Goal: Task Accomplishment & Management: Use online tool/utility

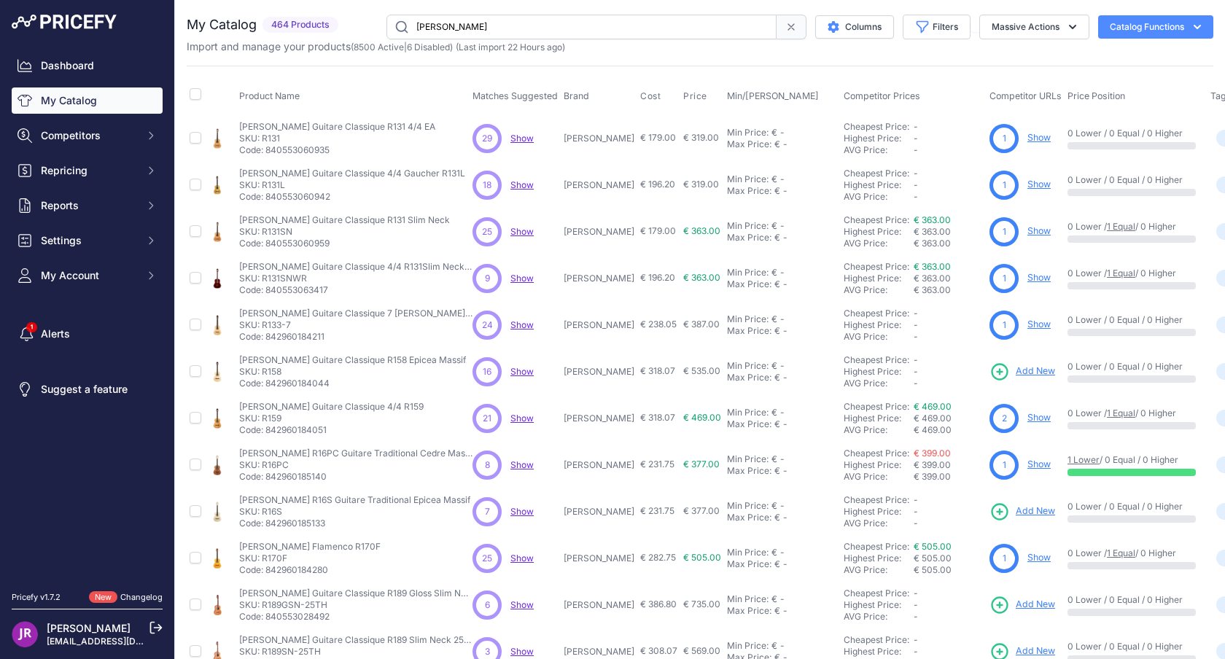
scroll to position [216, 0]
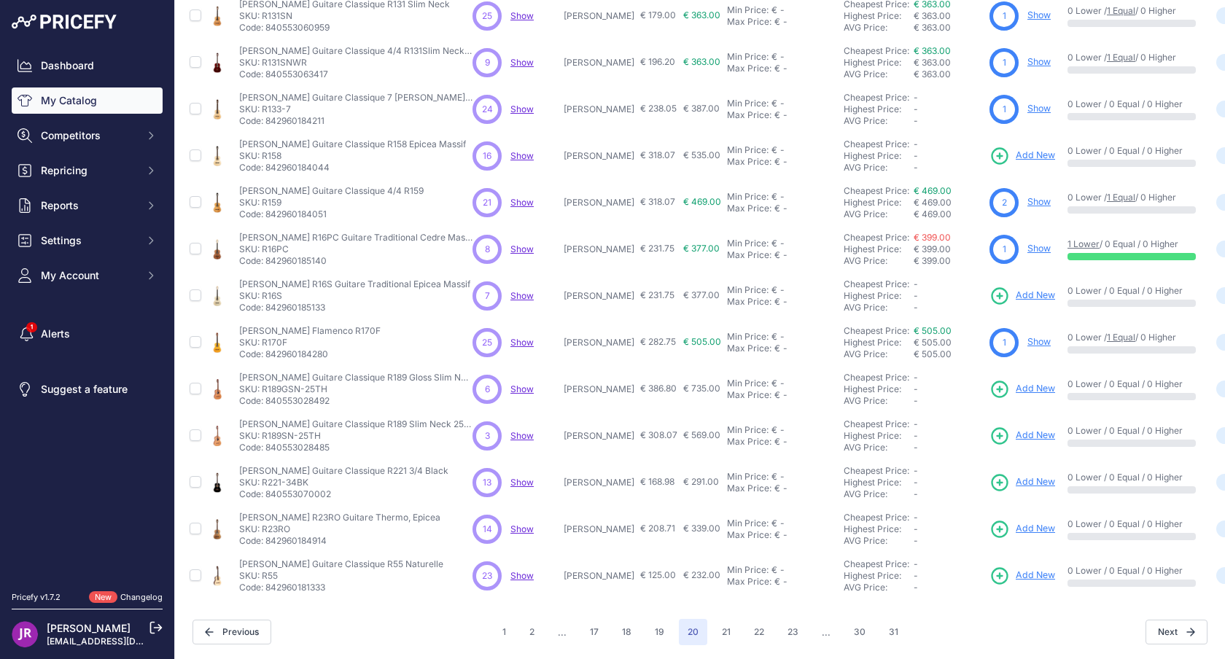
click at [270, 155] on p "SKU: R158" at bounding box center [352, 156] width 227 height 12
click at [270, 298] on p "SKU: R16S" at bounding box center [354, 296] width 231 height 12
copy p "R16S"
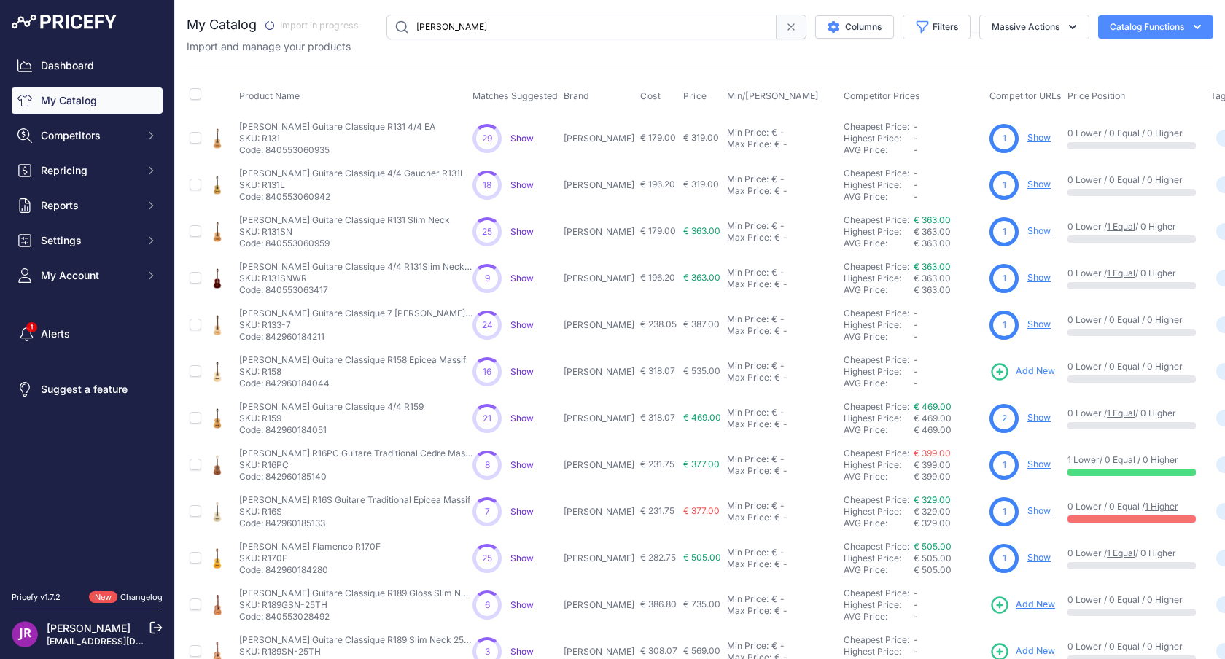
scroll to position [216, 0]
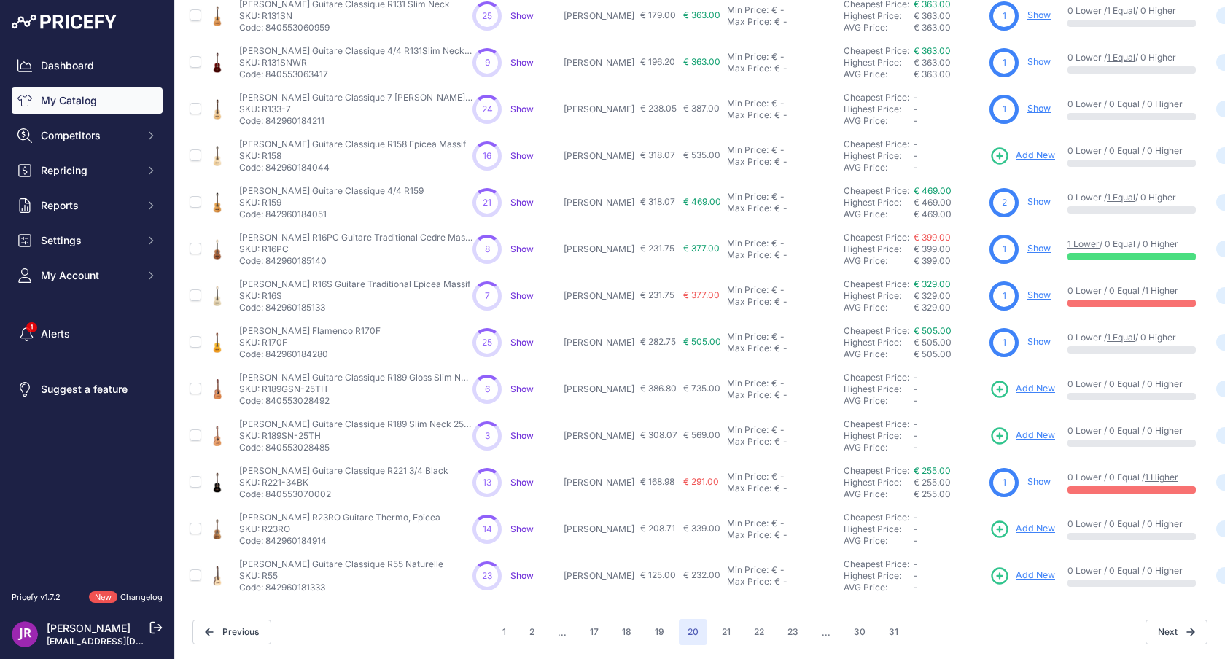
drag, startPoint x: 264, startPoint y: 387, endPoint x: 300, endPoint y: 388, distance: 35.8
click at [300, 388] on p "SKU: R189GSN-25TH" at bounding box center [355, 390] width 233 height 12
copy p "R189GSN"
click at [281, 532] on p "SKU: R23RO" at bounding box center [339, 530] width 201 height 12
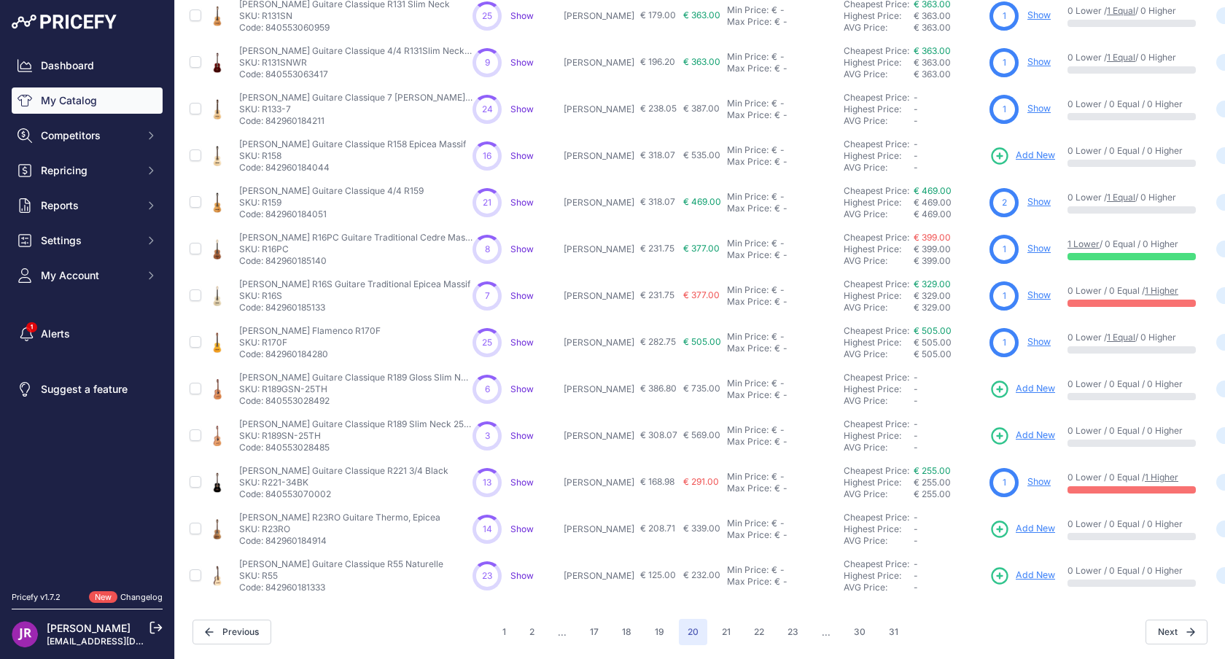
copy p "R23RO"
click at [274, 577] on p "SKU: R55" at bounding box center [341, 576] width 204 height 12
copy p "R55"
click at [732, 632] on button "21" at bounding box center [726, 632] width 26 height 26
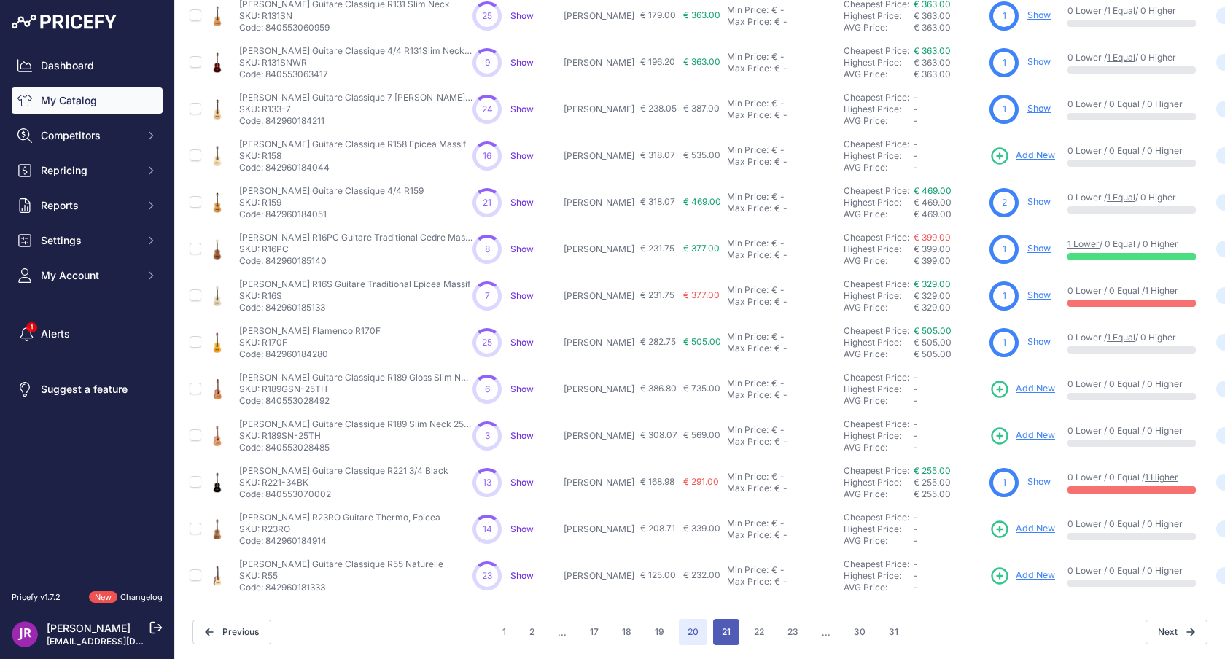
scroll to position [252, 0]
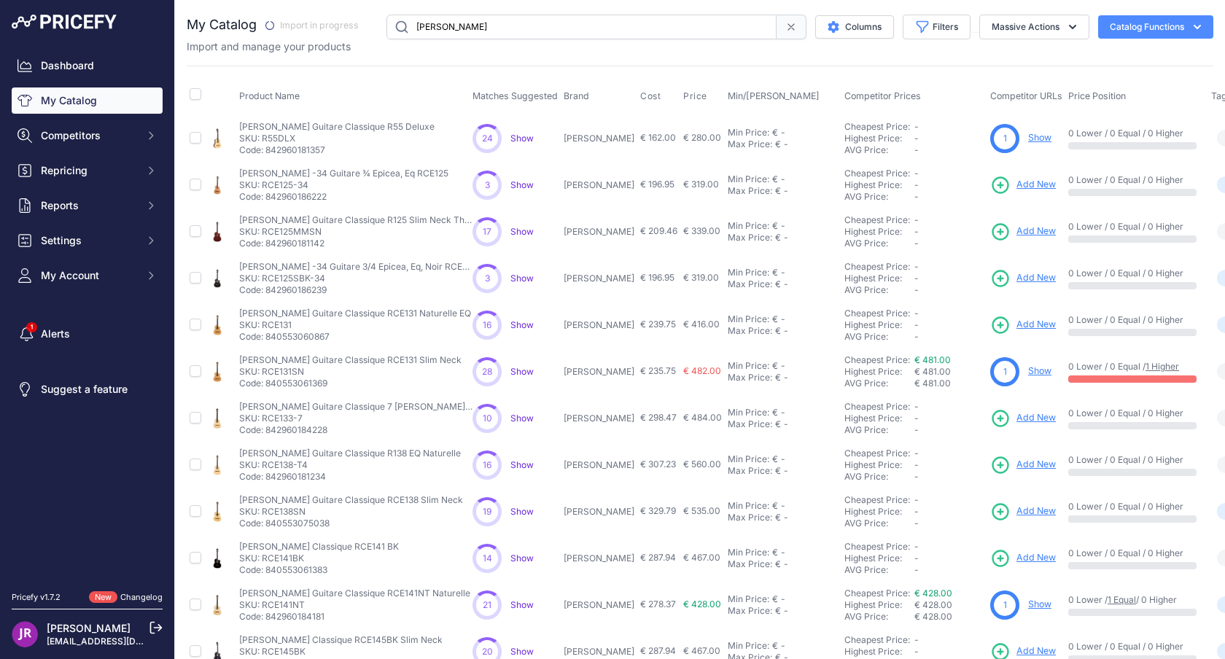
click at [279, 186] on p "SKU: RCE125-34" at bounding box center [343, 185] width 209 height 12
copy p "RCE125"
drag, startPoint x: 264, startPoint y: 231, endPoint x: 293, endPoint y: 231, distance: 29.2
click at [293, 231] on p "SKU: RCE125MMSN" at bounding box center [355, 232] width 233 height 12
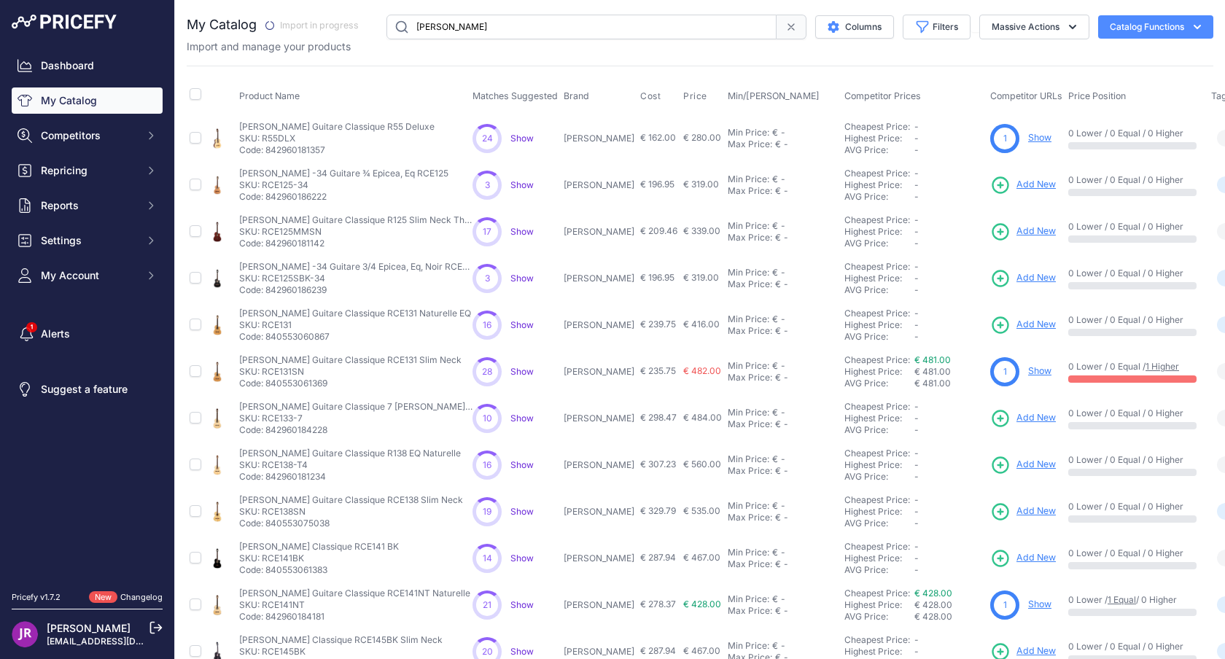
copy p "RCE125"
drag, startPoint x: 263, startPoint y: 276, endPoint x: 309, endPoint y: 278, distance: 45.2
click at [309, 278] on p "SKU: RCE125SBK-34" at bounding box center [355, 279] width 233 height 12
copy p "RCE125SBK"
click at [272, 325] on p "SKU: RCE131" at bounding box center [355, 325] width 232 height 12
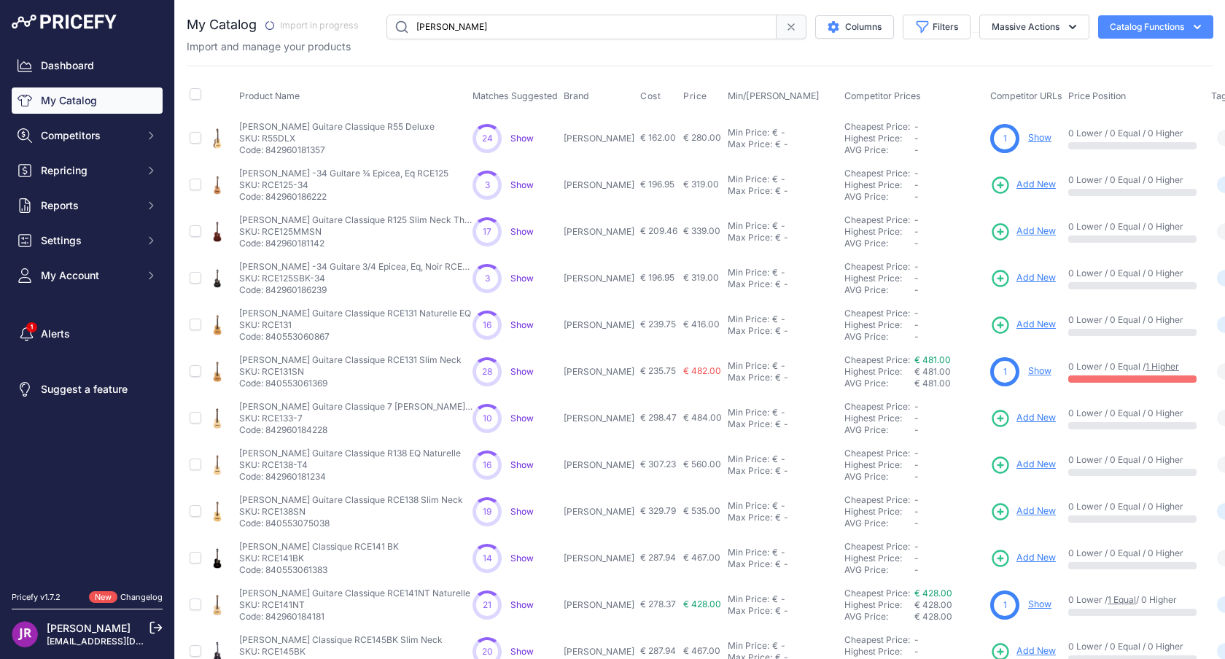
click at [272, 325] on p "SKU: RCE131" at bounding box center [355, 325] width 232 height 12
copy p "RCE131"
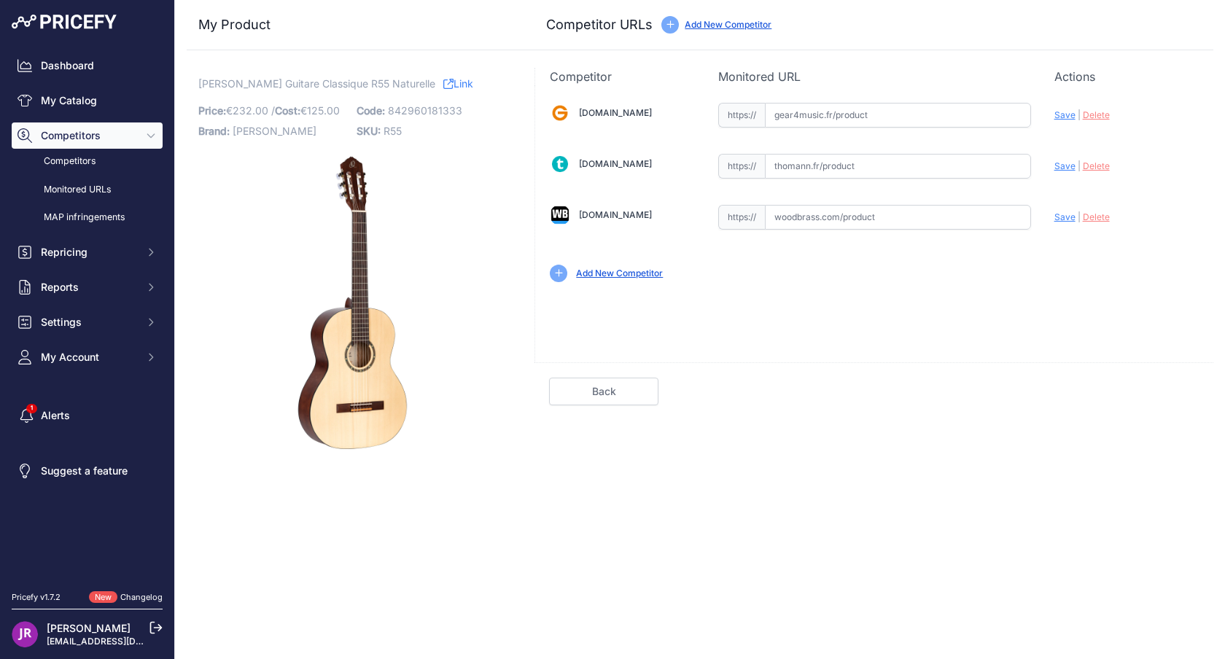
click at [867, 220] on input "text" at bounding box center [898, 217] width 266 height 25
paste input "[URL][DOMAIN_NAME][PERSON_NAME]"
click at [1066, 219] on span "Save" at bounding box center [1065, 217] width 21 height 11
type input "https://www.woodbrass.com/classiques-4-4-ortega-guitare-r55-epicea-massif-bourb…"
click at [813, 193] on div "[DOMAIN_NAME] Valid Invalid" at bounding box center [874, 191] width 678 height 212
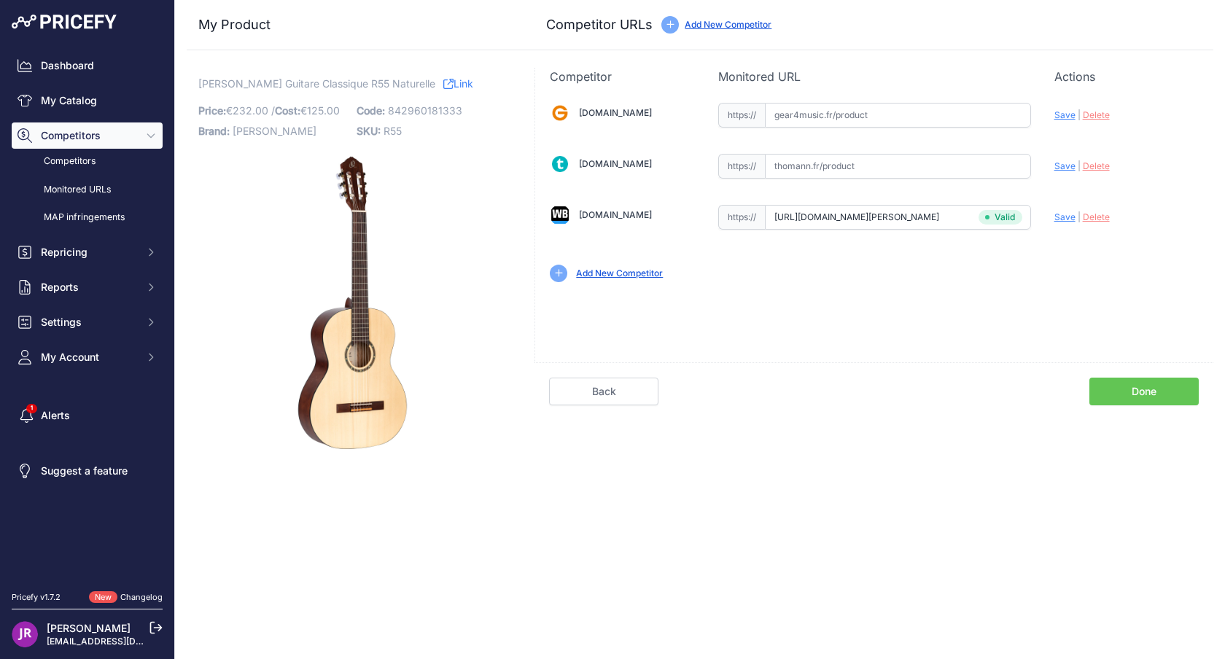
click at [821, 174] on input "text" at bounding box center [898, 166] width 266 height 25
paste input "https://www.thomann.fr/ortega_r55dlx_bft.htm"
click at [1065, 166] on span "Save" at bounding box center [1065, 165] width 21 height 11
type input "https://www.thomann.fr/ortega_r55dlx_bft.htm?prirule_jdsnikfkfjsd=9365"
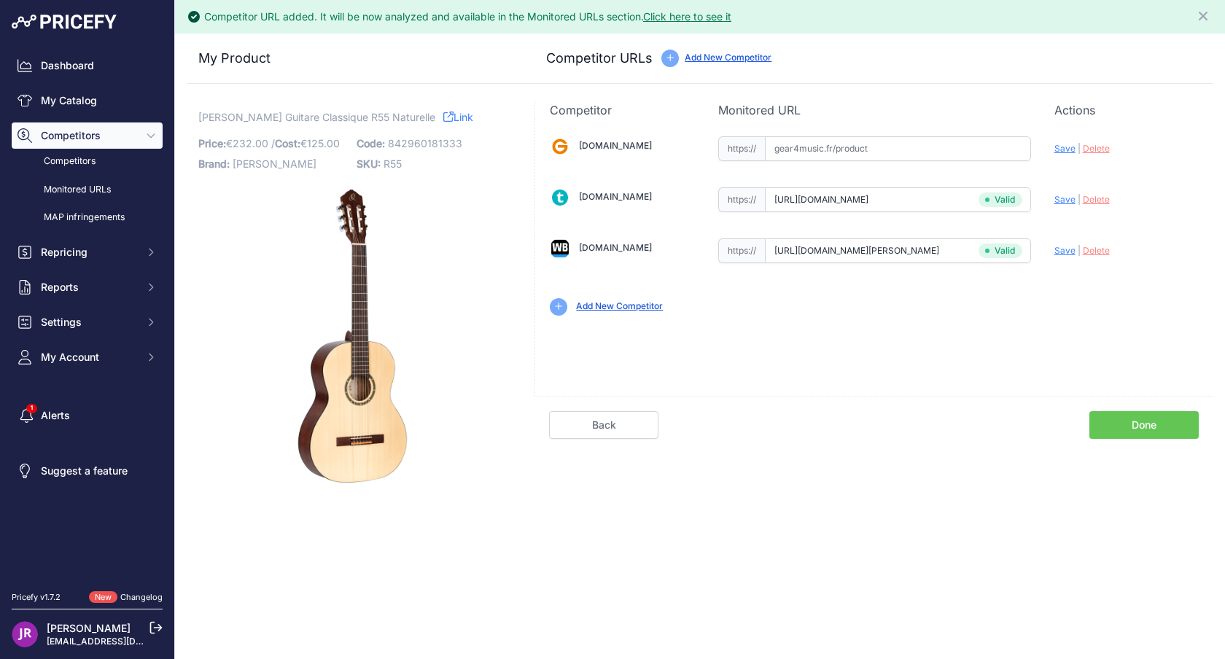
click at [1123, 433] on link "Done" at bounding box center [1144, 425] width 109 height 28
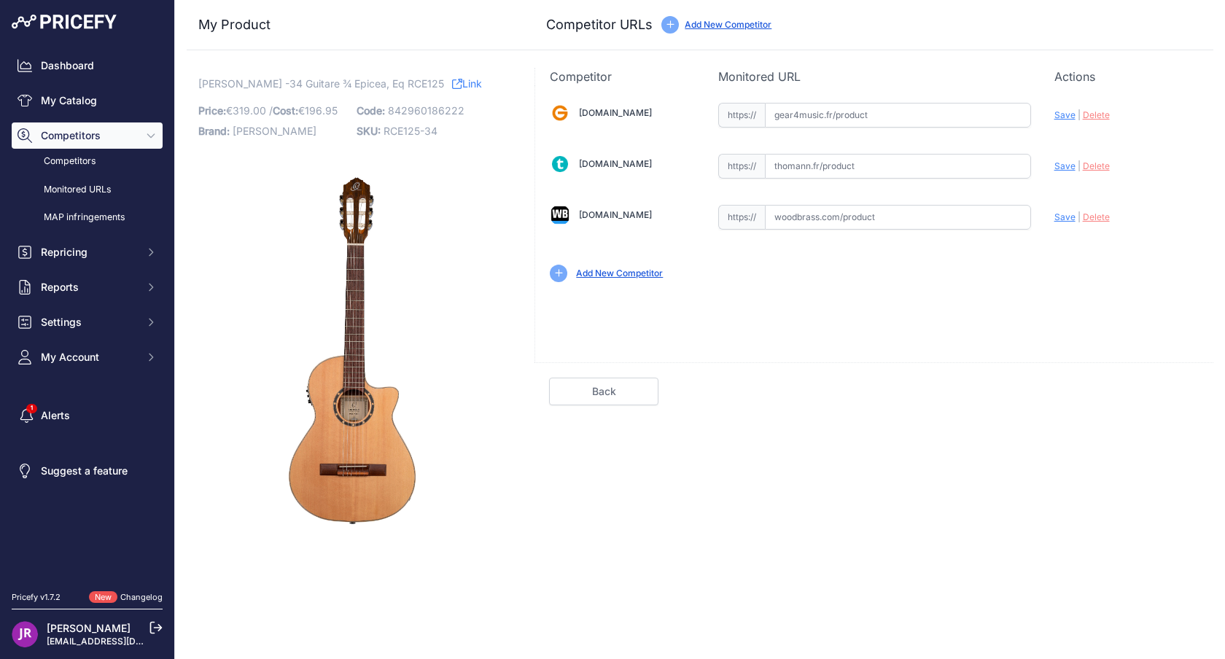
click at [840, 222] on input "text" at bounding box center [898, 217] width 266 height 25
paste input "[URL][DOMAIN_NAME][PERSON_NAME]"
click at [1066, 216] on span "Save" at bounding box center [1065, 217] width 21 height 11
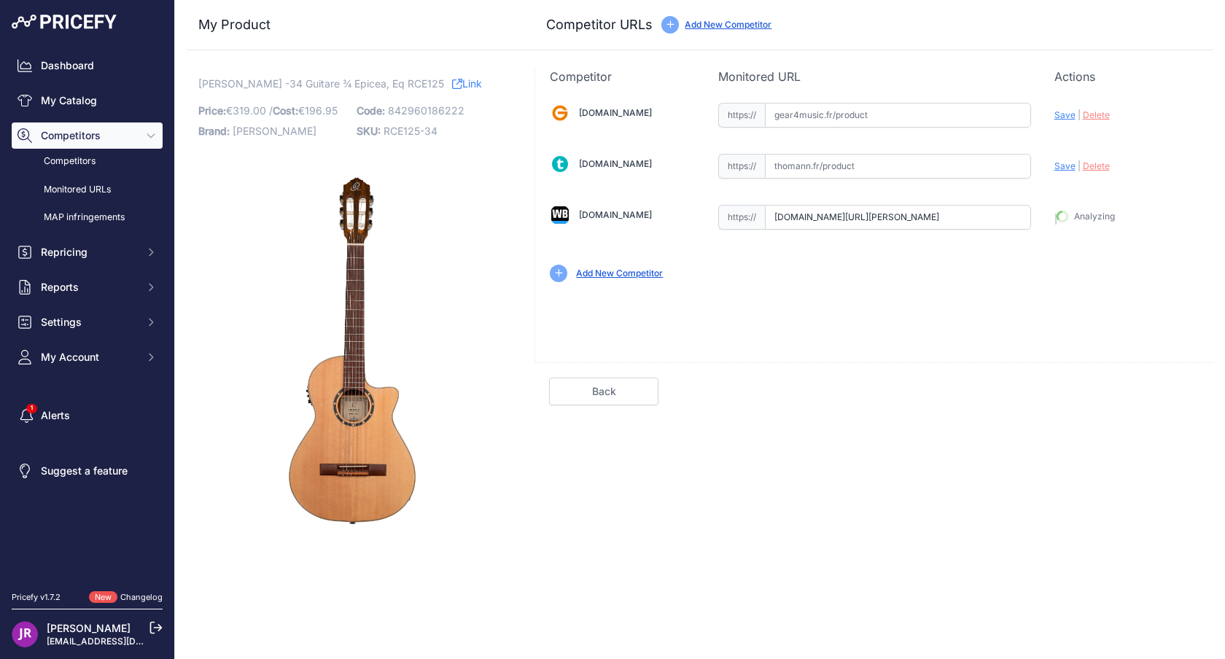
type input "[URL][DOMAIN_NAME][PERSON_NAME]"
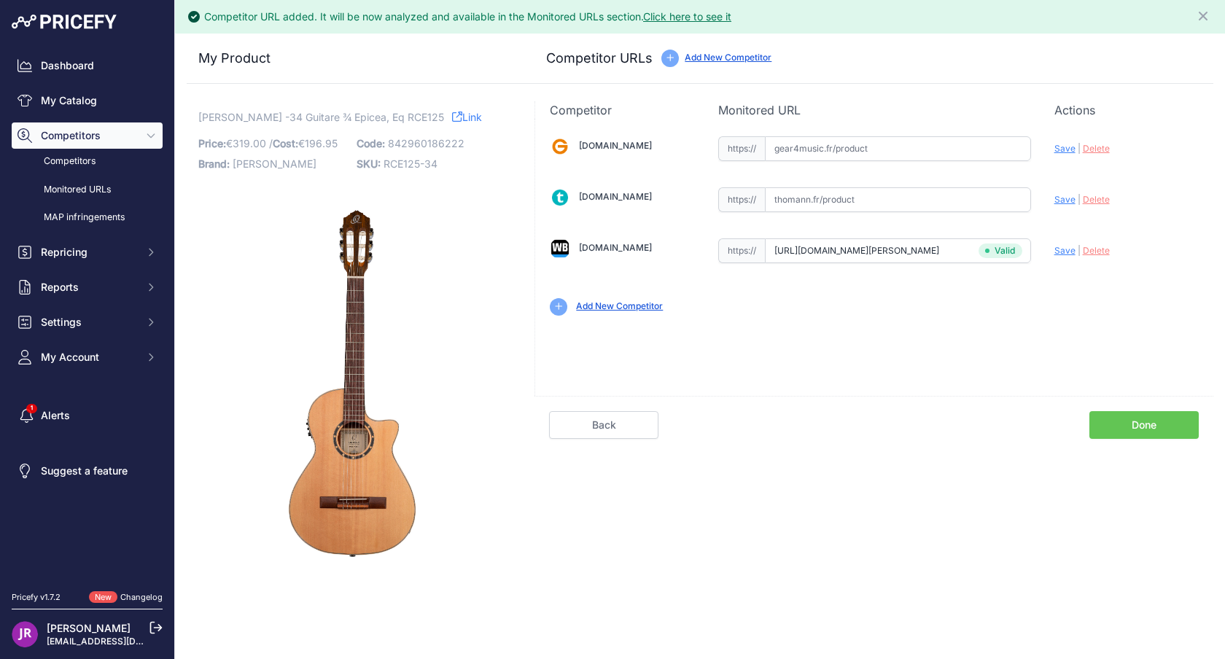
click at [816, 202] on div "[DOMAIN_NAME] Valid Invalid" at bounding box center [874, 225] width 678 height 212
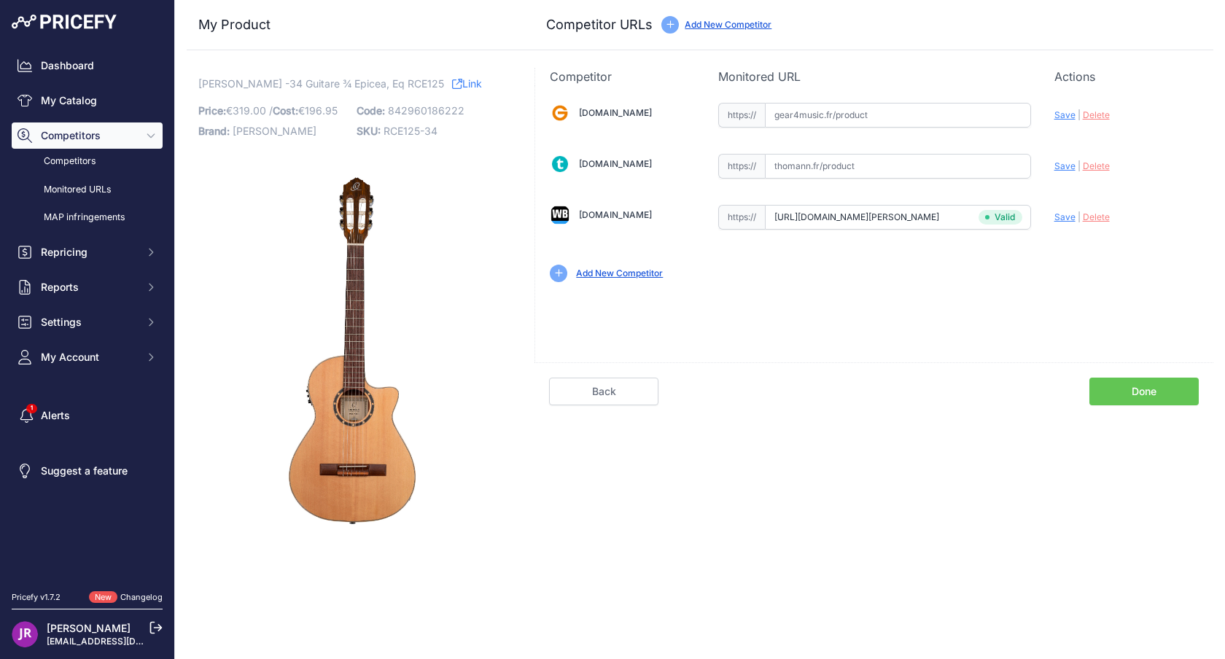
click at [842, 170] on input "text" at bounding box center [898, 166] width 266 height 25
paste input "https://www.thomann.fr/ortega_rce125_3_4.htm"
click at [1059, 171] on span "Save" at bounding box center [1065, 165] width 21 height 11
type input "https://www.thomann.fr/ortega_rce125_3_4.htm?prirule_jdsnikfkfjsd=9365"
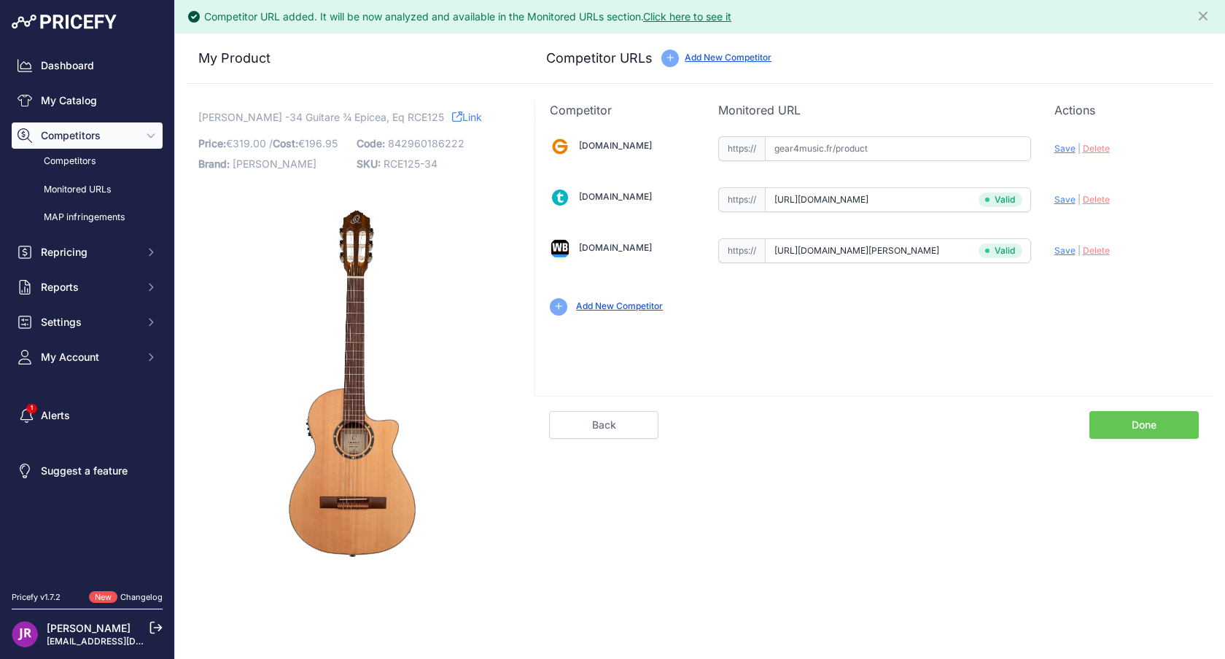
click at [1151, 419] on link "Done" at bounding box center [1144, 425] width 109 height 28
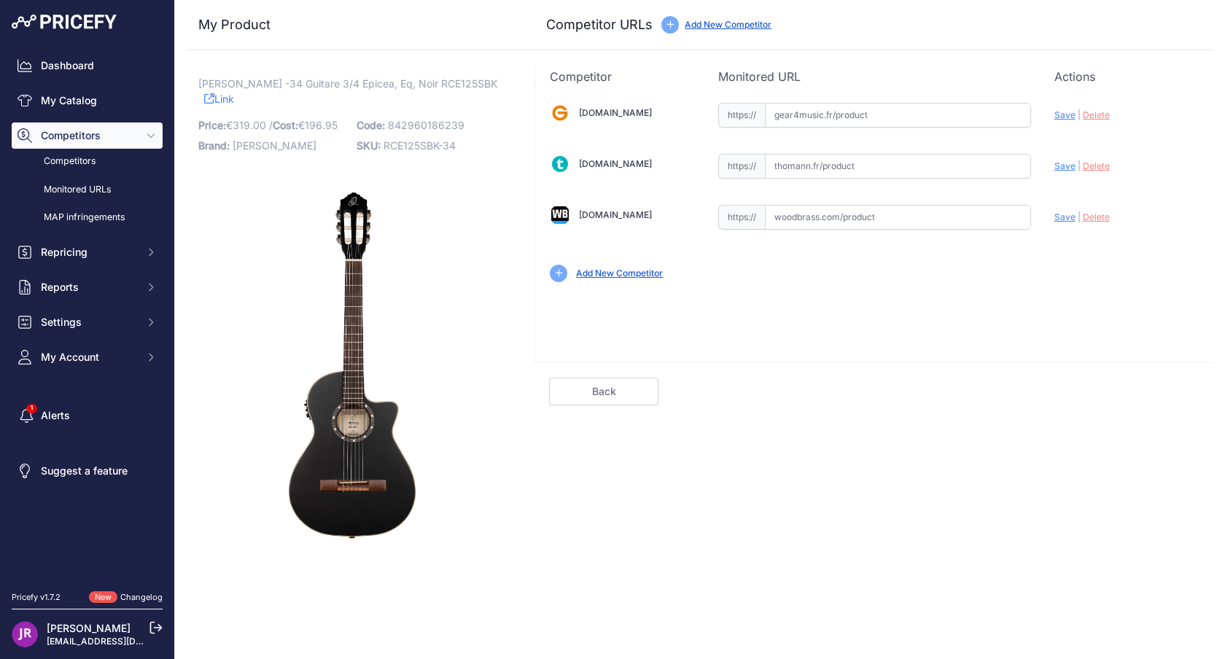
click at [855, 214] on input "text" at bounding box center [898, 217] width 266 height 25
paste input "https://www.woodbrass.com/classiques-3-4-ortega-r125-3-4-epicea-eq-noir-p410238…"
click at [1055, 217] on span "Save" at bounding box center [1065, 217] width 21 height 11
type input "https://www.woodbrass.com/classiques-3-4-ortega-r125-3-4-epicea-eq-noir-p410238…"
click at [878, 163] on input "text" at bounding box center [898, 166] width 266 height 25
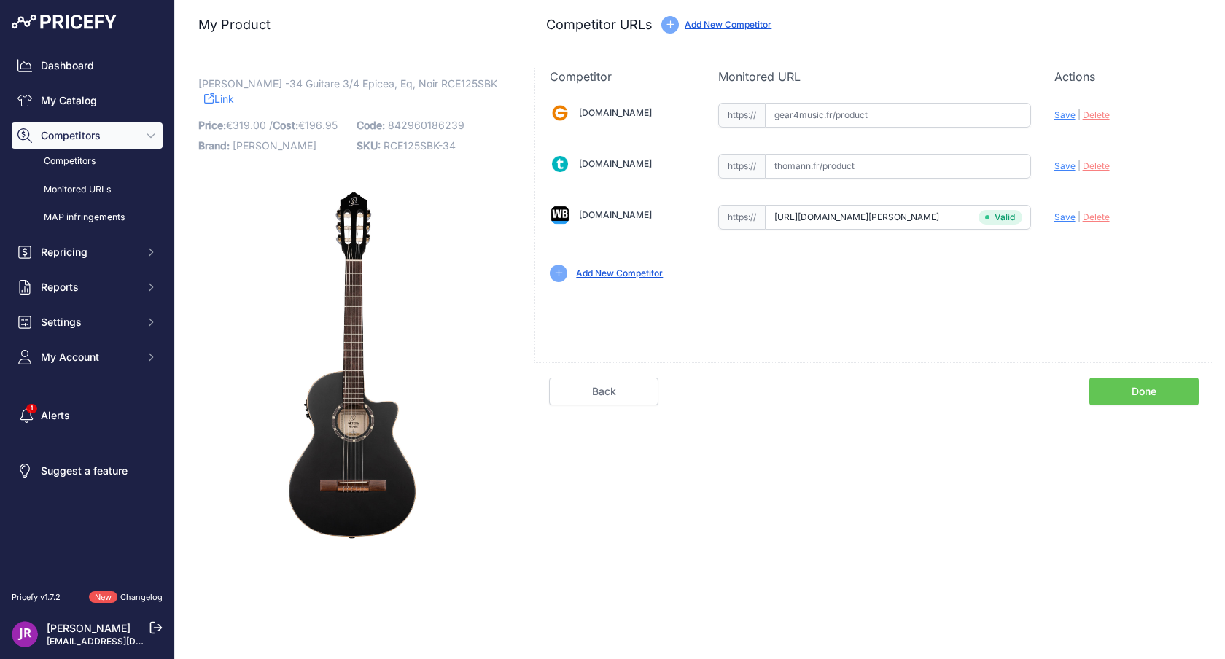
paste input "https://www.thomann.fr/ortega_rce125sbk_3_4.htm"
click at [1057, 164] on span "Save" at bounding box center [1065, 165] width 21 height 11
type input "https://www.thomann.fr/ortega_rce125sbk_3_4.htm?prirule_jdsnikfkfjsd=9365"
click at [1138, 392] on link "Done" at bounding box center [1144, 392] width 109 height 28
